Goal: Transaction & Acquisition: Purchase product/service

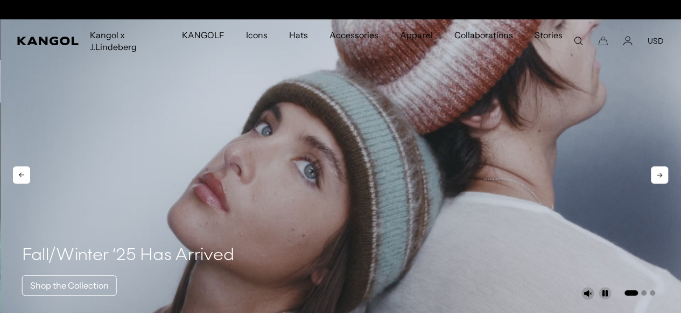
scroll to position [0, 222]
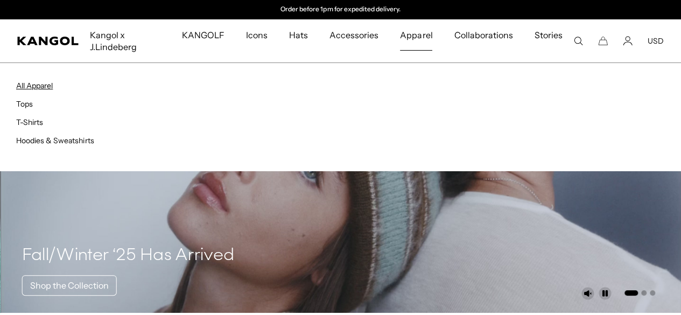
click at [35, 87] on link "All Apparel" at bounding box center [34, 86] width 37 height 10
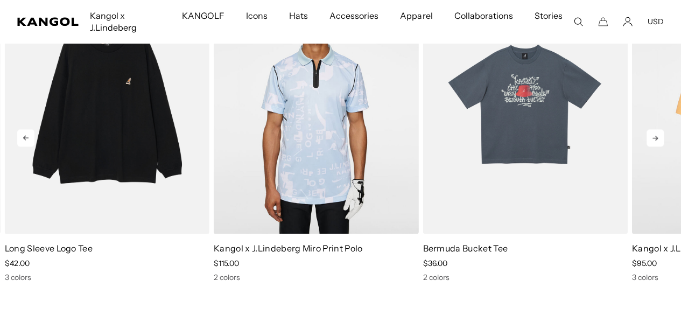
scroll to position [0, 222]
click at [661, 146] on icon at bounding box center [654, 137] width 17 height 17
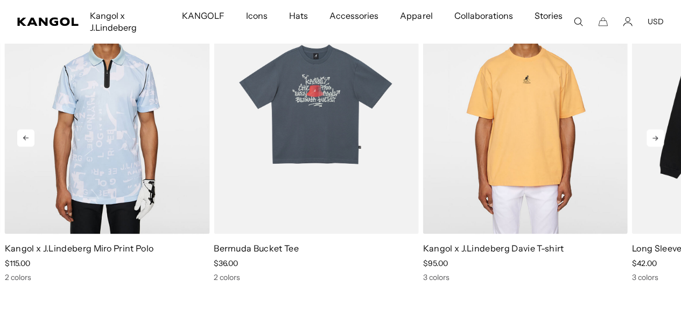
click at [661, 146] on icon at bounding box center [654, 137] width 17 height 17
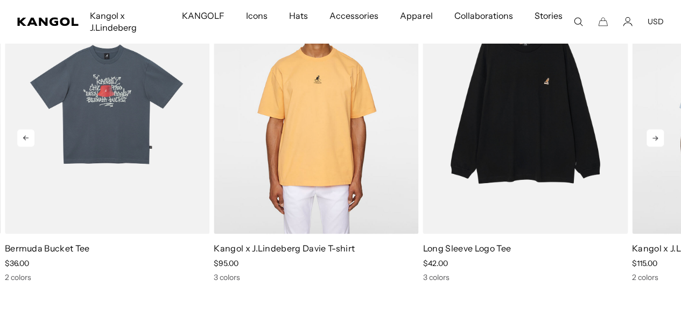
click at [661, 146] on icon at bounding box center [654, 137] width 17 height 17
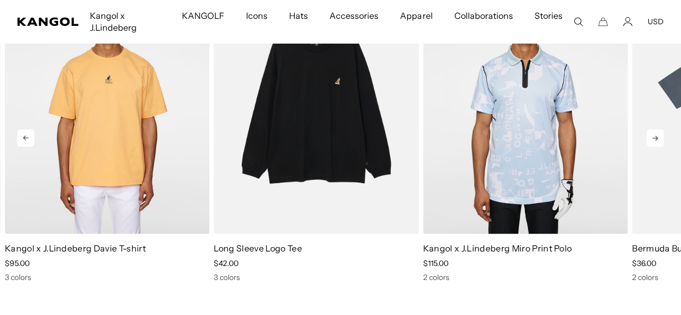
click at [661, 146] on icon at bounding box center [654, 137] width 17 height 17
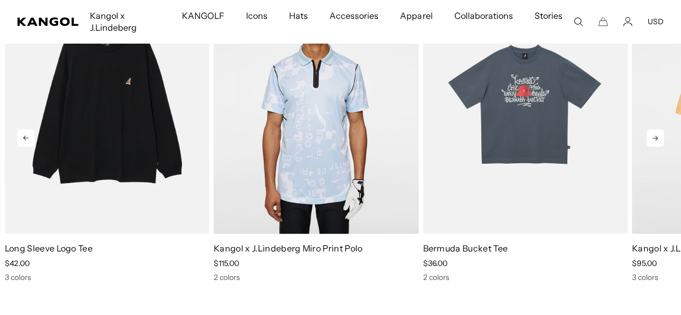
click at [662, 146] on icon at bounding box center [654, 137] width 17 height 17
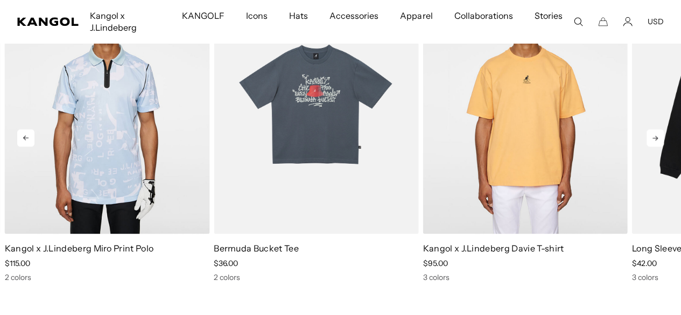
click at [663, 146] on icon at bounding box center [654, 137] width 17 height 17
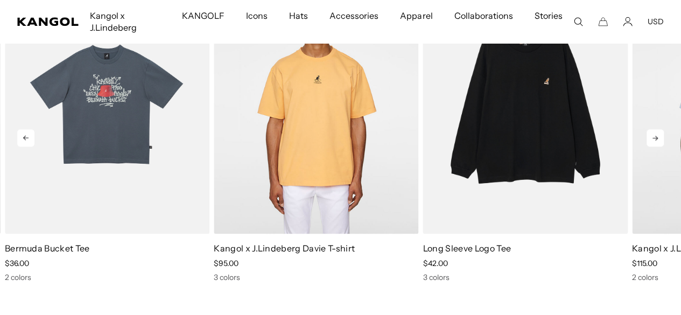
scroll to position [0, 0]
click at [663, 146] on icon at bounding box center [654, 137] width 17 height 17
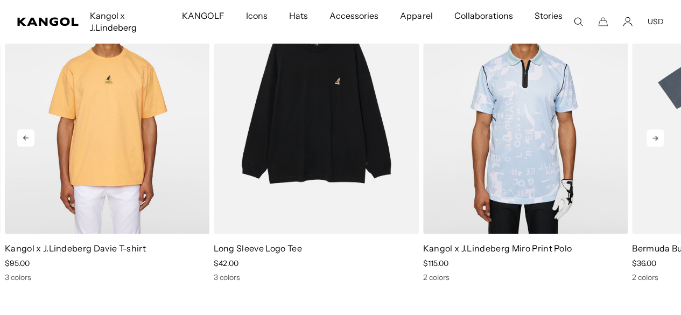
click at [663, 146] on icon at bounding box center [654, 137] width 17 height 17
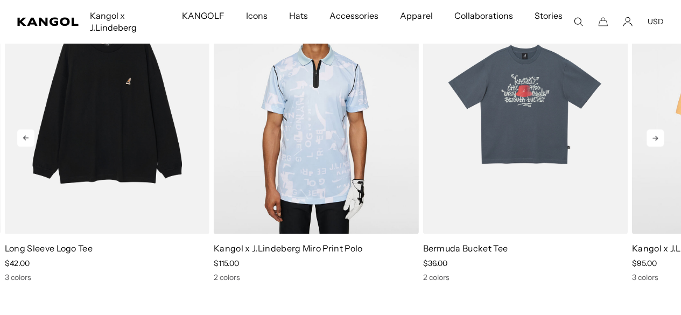
click at [663, 146] on icon at bounding box center [654, 137] width 17 height 17
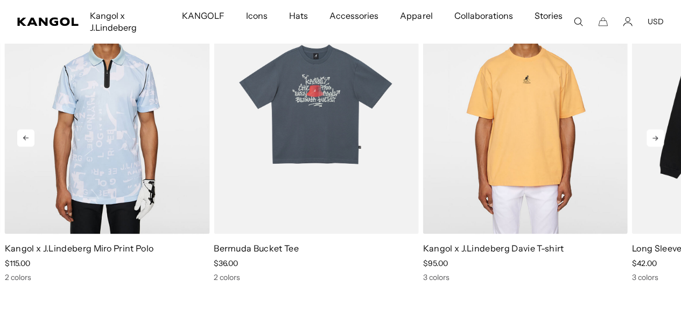
click at [663, 146] on icon at bounding box center [654, 137] width 17 height 17
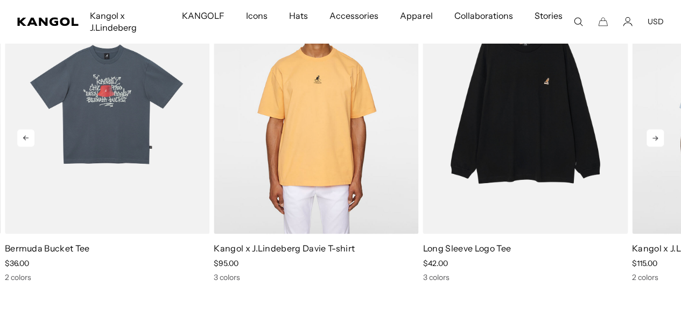
click at [663, 146] on icon at bounding box center [654, 137] width 17 height 17
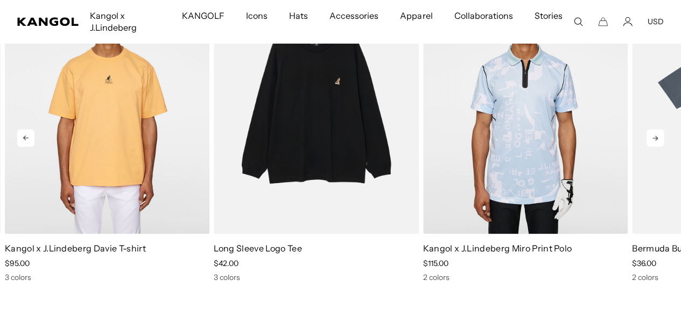
click at [663, 146] on icon at bounding box center [654, 137] width 17 height 17
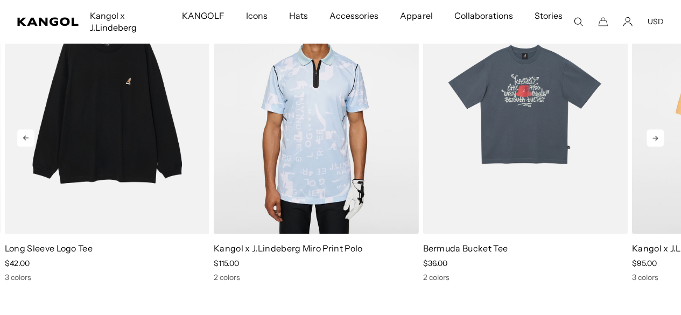
click at [663, 146] on icon at bounding box center [654, 137] width 17 height 17
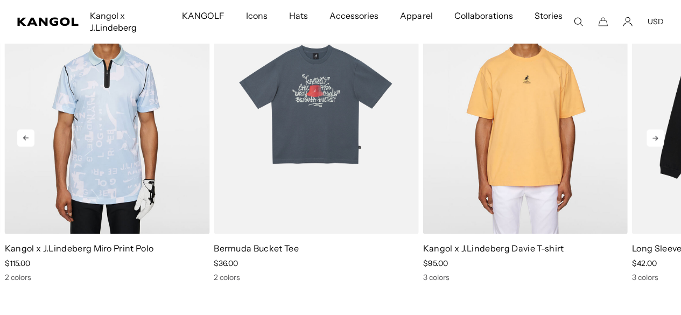
click at [663, 146] on icon at bounding box center [654, 137] width 17 height 17
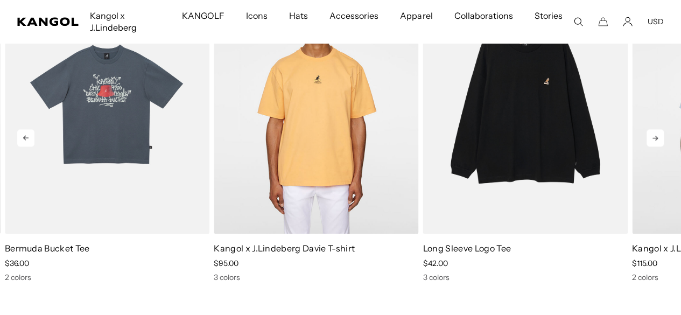
scroll to position [0, 222]
click at [663, 146] on icon at bounding box center [654, 137] width 17 height 17
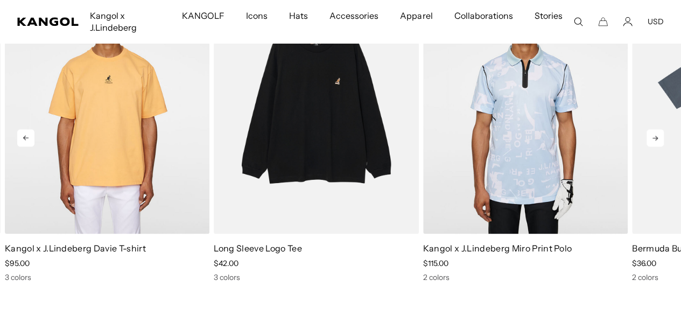
click at [663, 146] on icon at bounding box center [654, 137] width 17 height 17
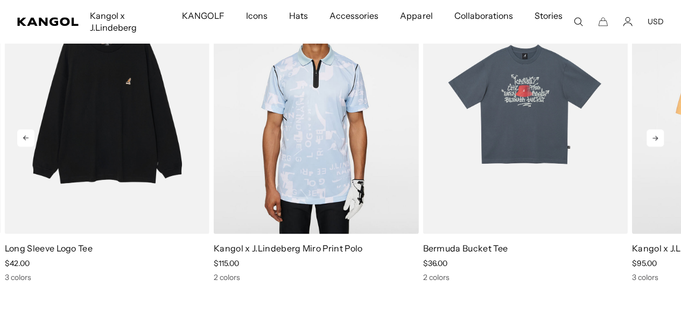
click at [663, 146] on icon at bounding box center [654, 137] width 17 height 17
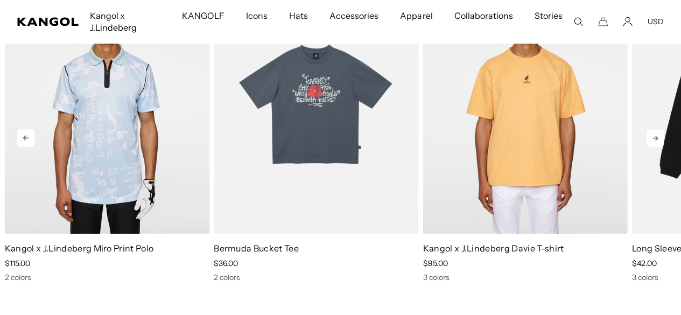
click at [663, 146] on icon at bounding box center [654, 137] width 17 height 17
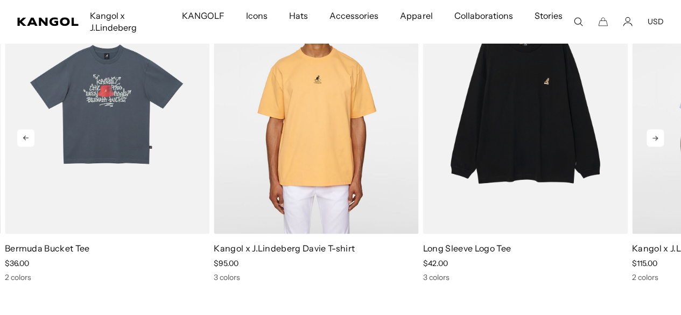
click at [663, 146] on icon at bounding box center [654, 137] width 17 height 17
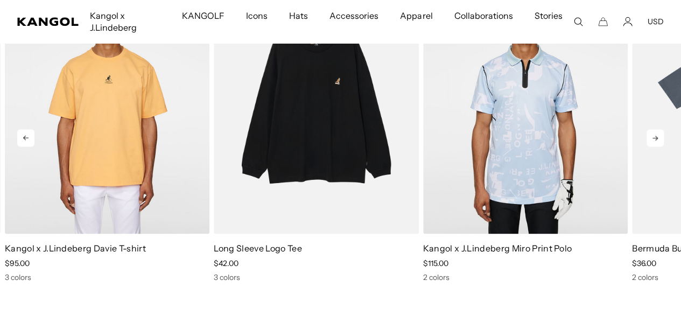
click at [663, 146] on icon at bounding box center [654, 137] width 17 height 17
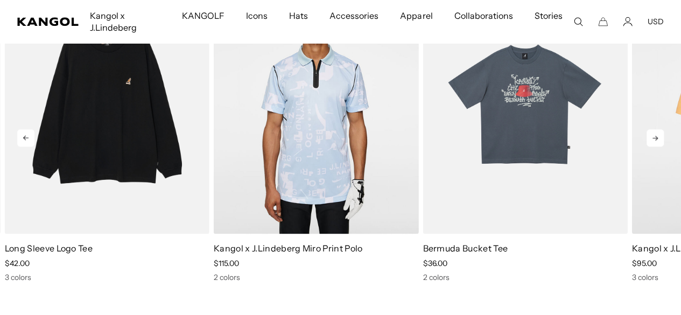
click at [663, 146] on icon at bounding box center [654, 137] width 17 height 17
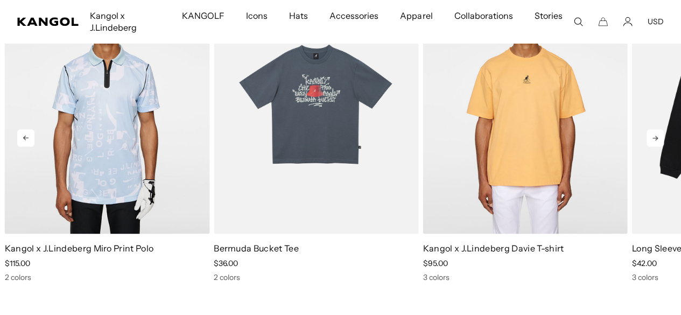
click at [663, 146] on icon at bounding box center [654, 137] width 17 height 17
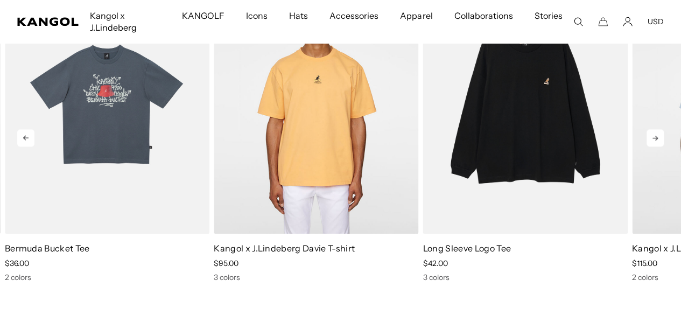
click at [663, 146] on icon at bounding box center [654, 137] width 17 height 17
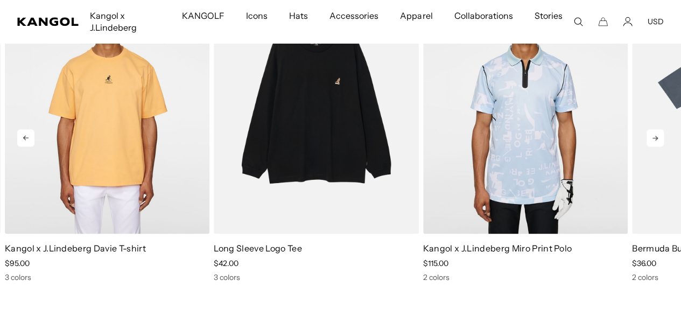
scroll to position [0, 0]
click at [663, 146] on icon at bounding box center [654, 137] width 17 height 17
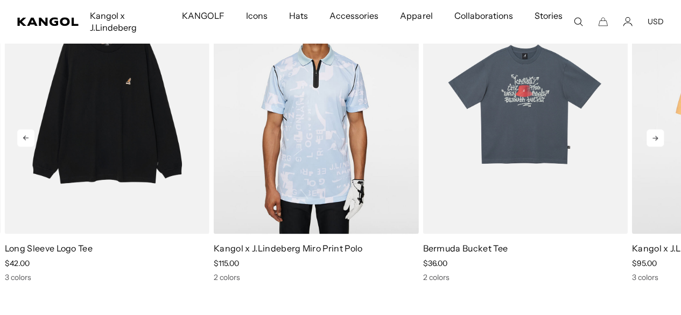
click at [663, 146] on icon at bounding box center [654, 137] width 17 height 17
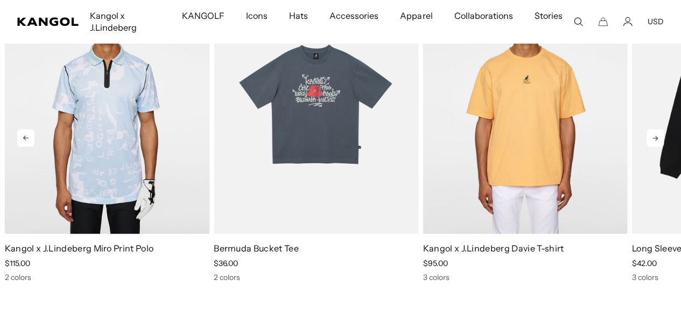
click at [663, 146] on icon at bounding box center [654, 137] width 17 height 17
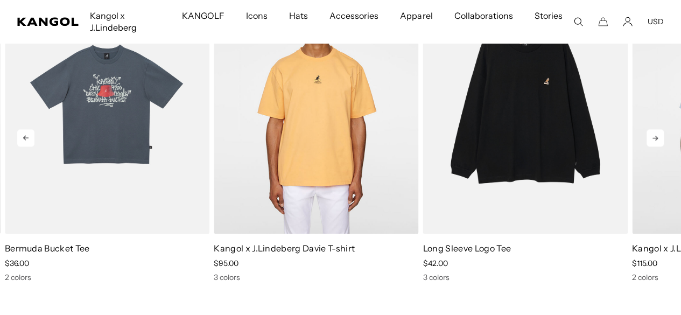
click at [663, 146] on icon at bounding box center [654, 137] width 17 height 17
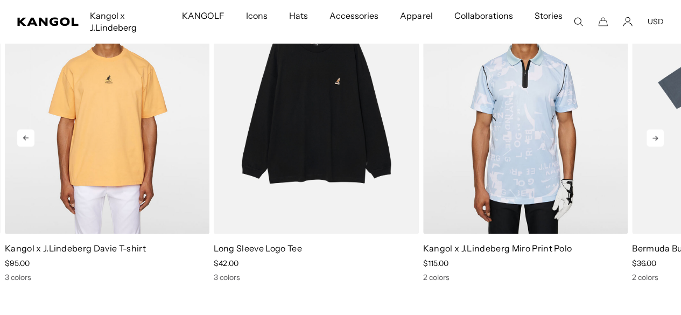
click at [663, 146] on icon at bounding box center [654, 137] width 17 height 17
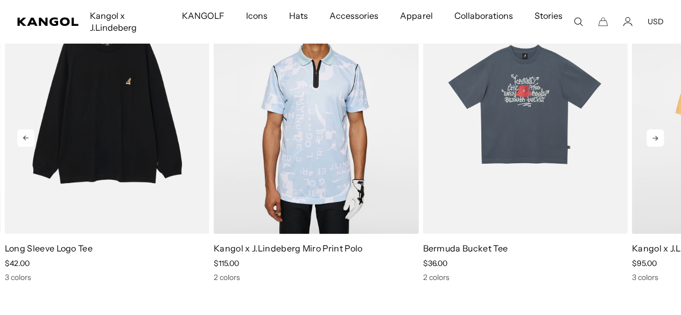
click at [663, 146] on icon at bounding box center [654, 137] width 17 height 17
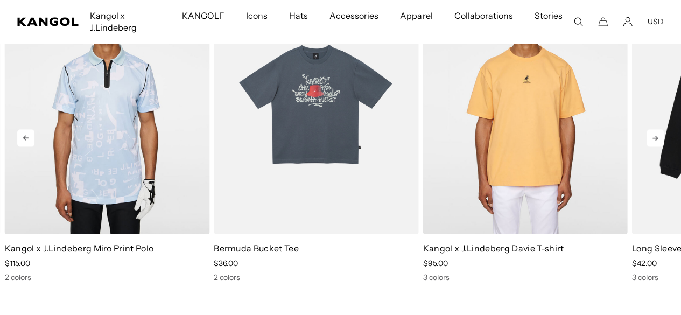
click at [663, 146] on icon at bounding box center [654, 137] width 17 height 17
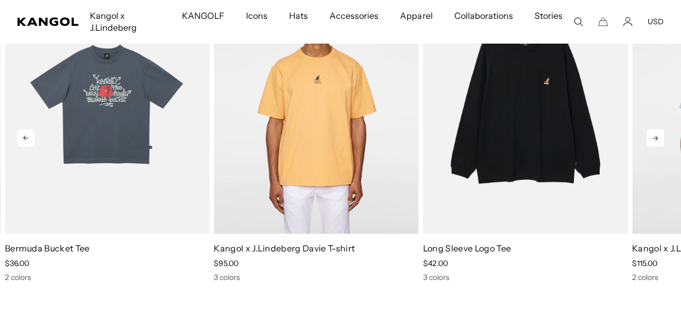
click at [663, 146] on icon at bounding box center [654, 137] width 17 height 17
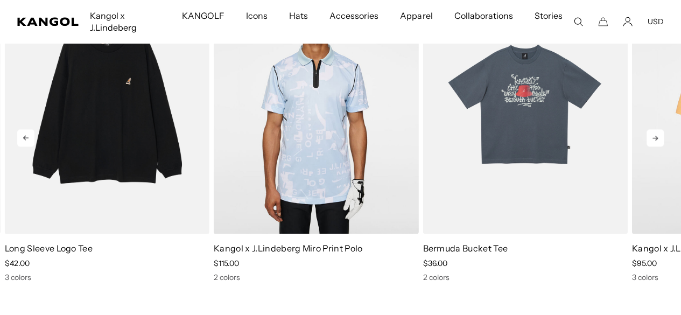
click at [663, 146] on icon at bounding box center [654, 137] width 17 height 17
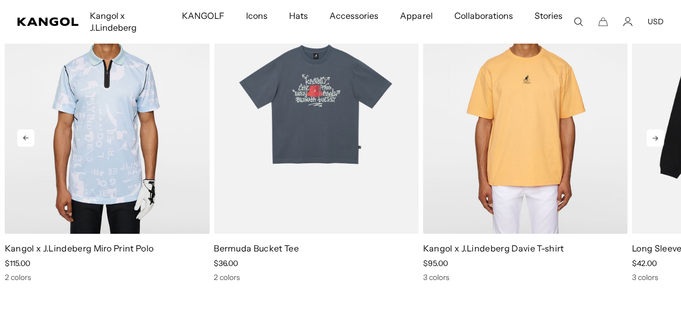
click at [663, 146] on icon at bounding box center [654, 137] width 17 height 17
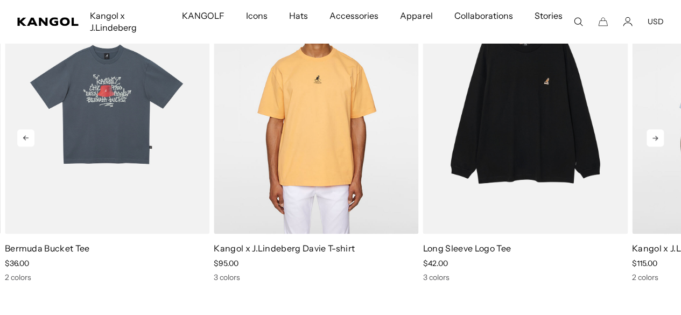
click at [663, 146] on icon at bounding box center [654, 137] width 17 height 17
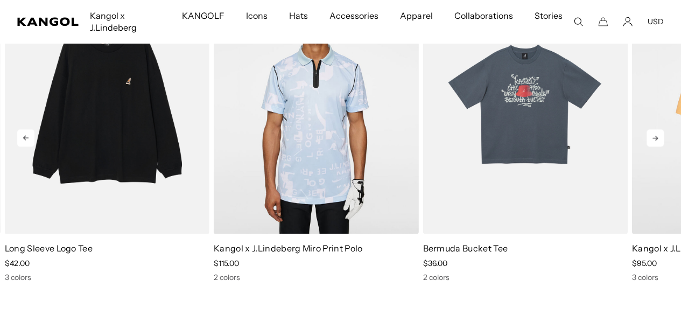
scroll to position [0, 222]
click at [663, 146] on icon at bounding box center [654, 137] width 17 height 17
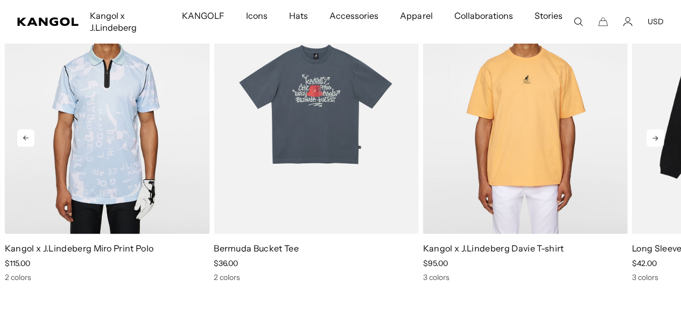
click at [663, 146] on icon at bounding box center [654, 137] width 17 height 17
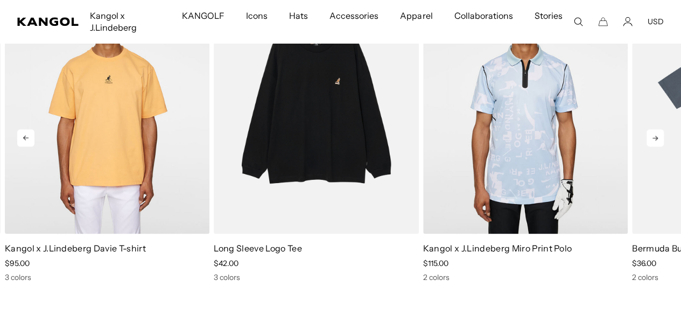
click at [663, 146] on icon at bounding box center [654, 137] width 17 height 17
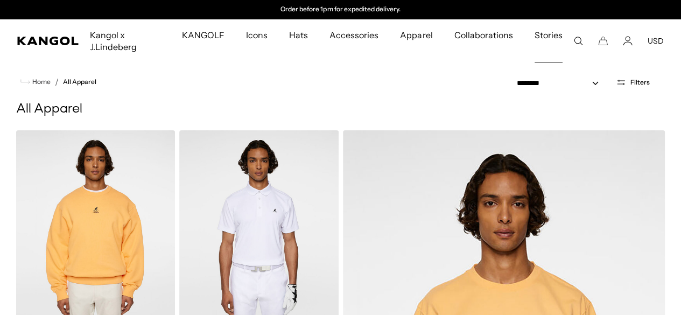
click at [569, 43] on link "Stories" at bounding box center [547, 40] width 49 height 43
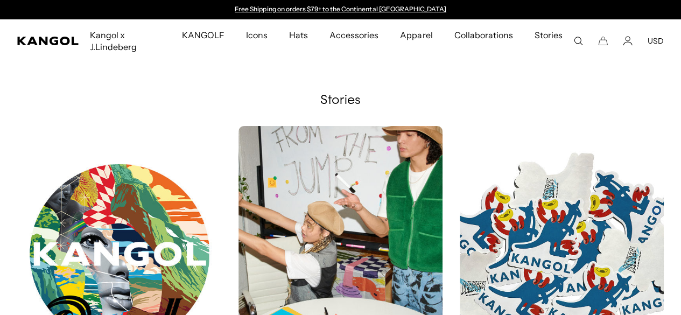
click at [575, 41] on icon "Search here" at bounding box center [578, 41] width 10 height 10
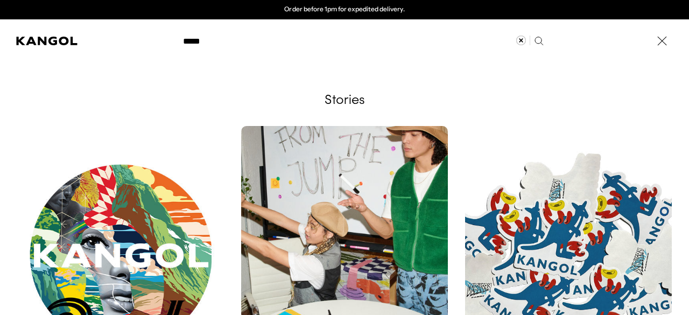
type input "*****"
